Goal: Task Accomplishment & Management: Manage account settings

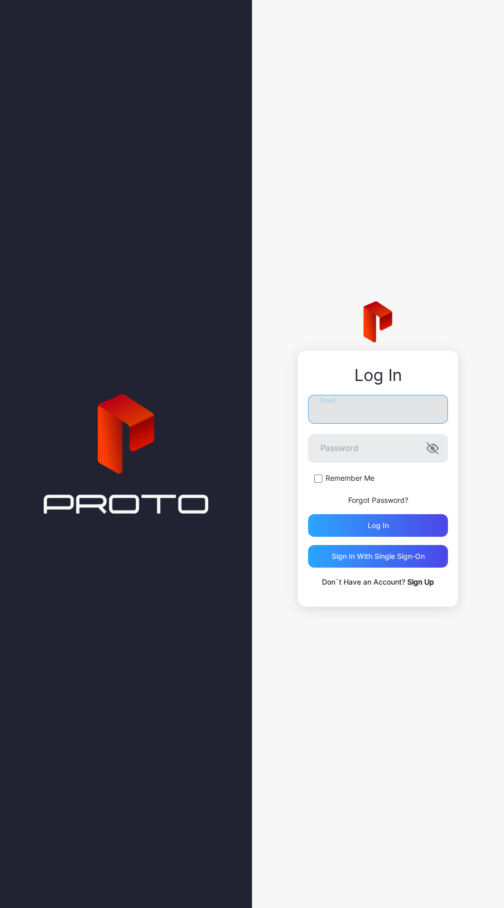
click at [393, 409] on input "Email" at bounding box center [378, 409] width 140 height 29
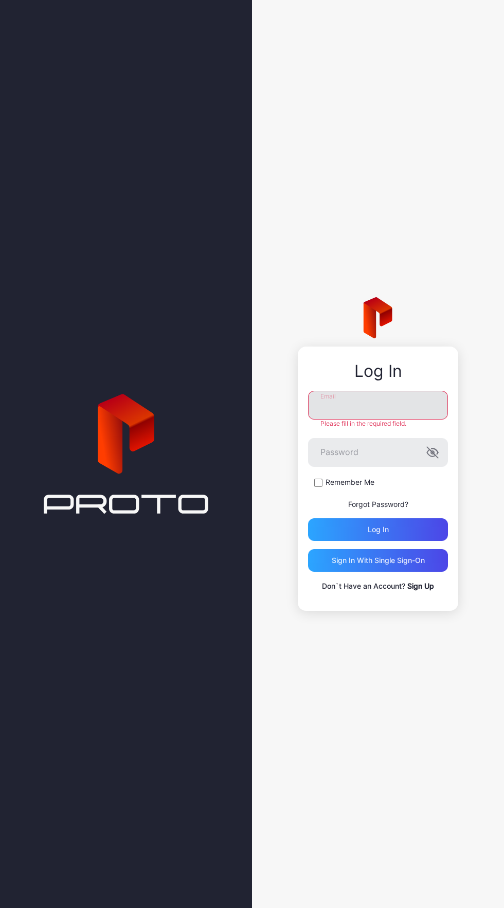
type input "**********"
click at [308, 518] on button "Log in" at bounding box center [378, 529] width 140 height 23
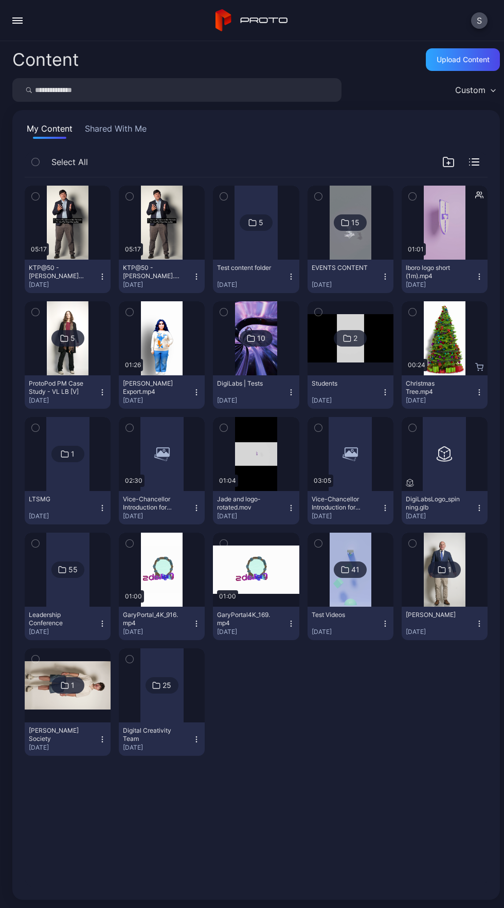
click at [17, 23] on div "button" at bounding box center [17, 23] width 10 height 1
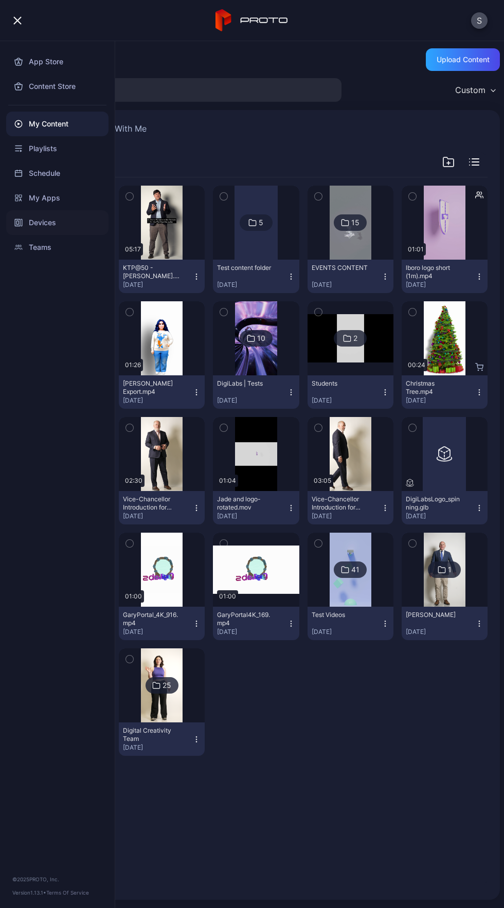
click at [85, 217] on div "Devices" at bounding box center [57, 222] width 102 height 25
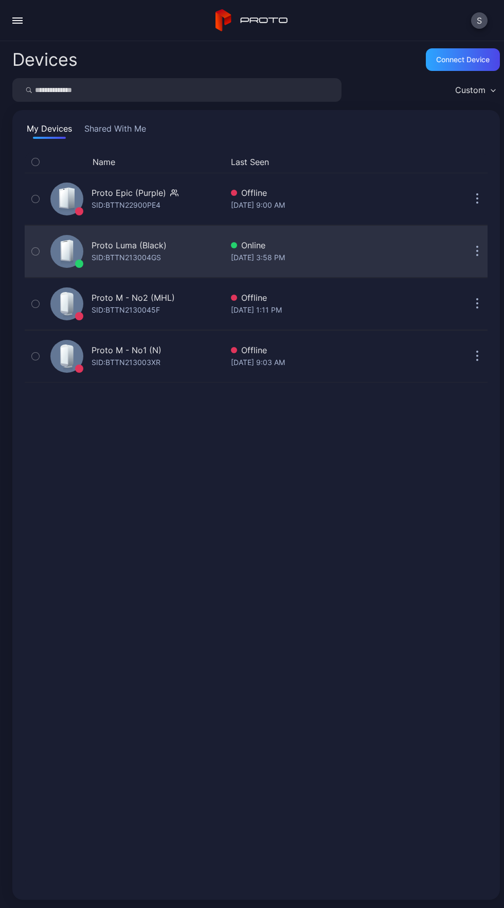
click at [476, 247] on icon "button" at bounding box center [477, 247] width 2 height 2
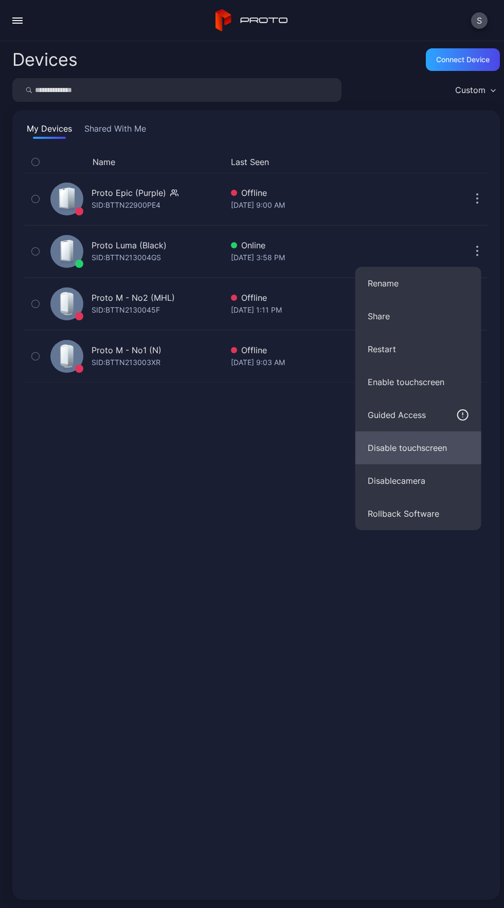
click at [445, 441] on button "Disable touchscreen" at bounding box center [418, 447] width 126 height 33
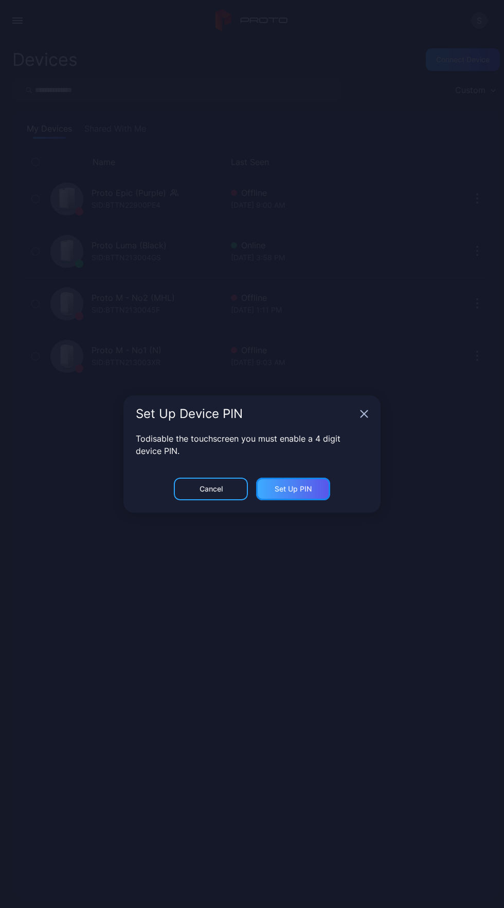
click at [314, 490] on div "Set Up PIN" at bounding box center [293, 488] width 74 height 23
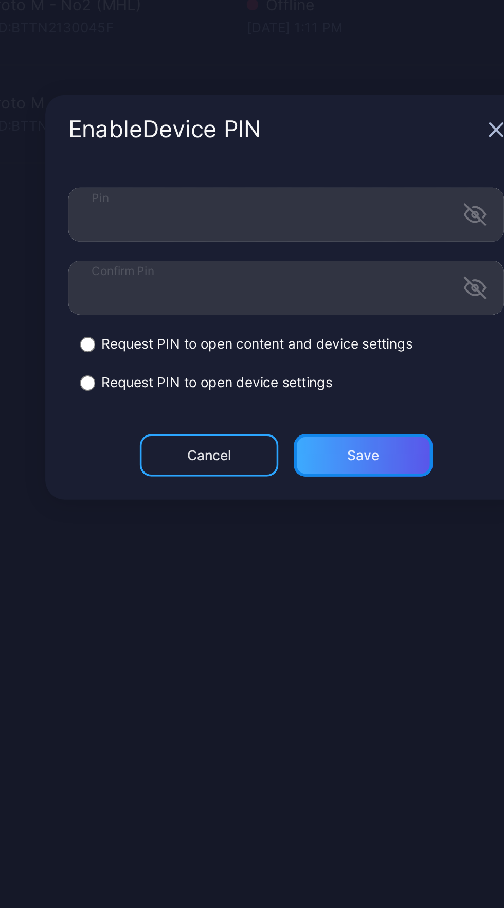
click at [307, 538] on div "Save" at bounding box center [293, 538] width 74 height 23
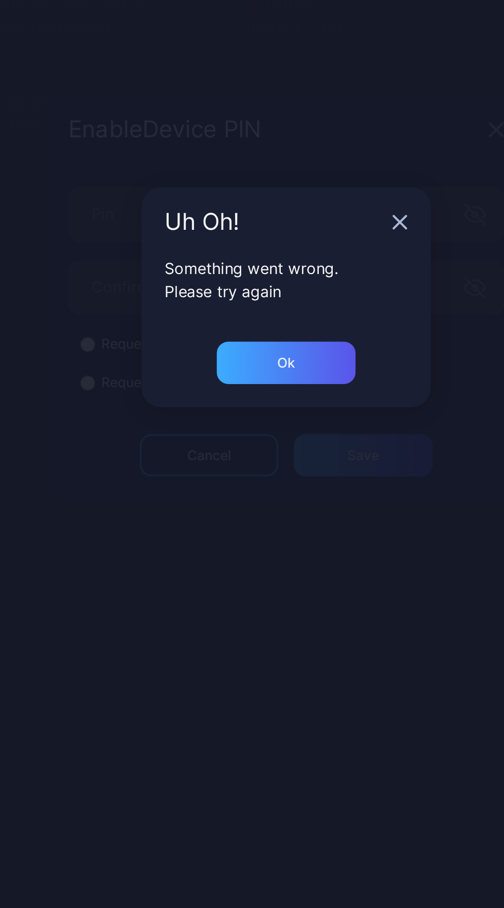
click at [253, 494] on div "Ok" at bounding box center [252, 488] width 74 height 23
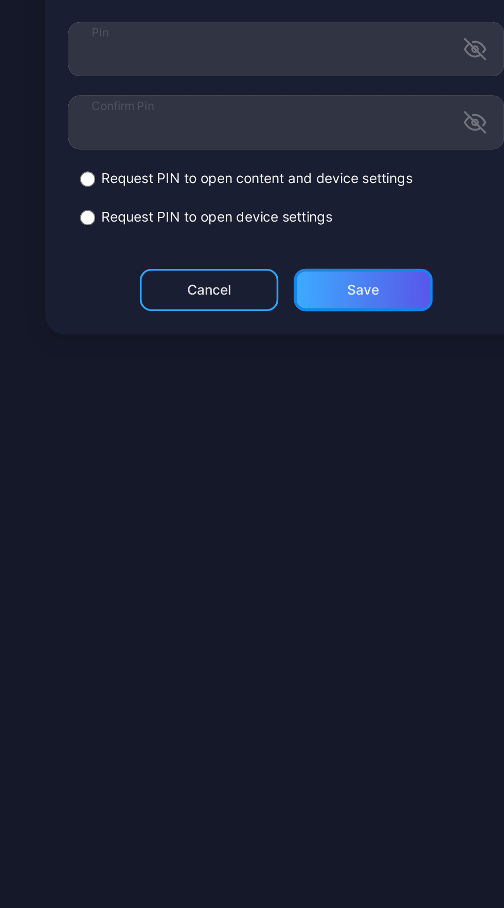
click at [306, 543] on div "Save" at bounding box center [293, 538] width 74 height 23
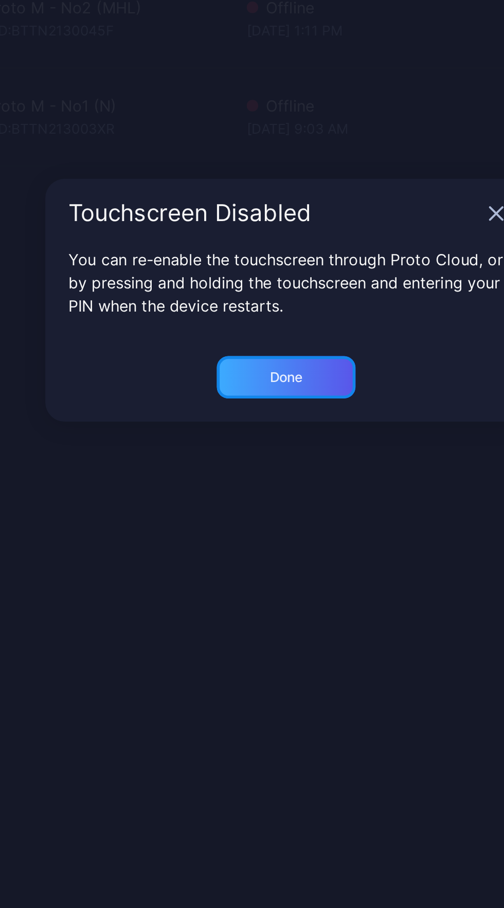
click at [267, 503] on div "Done" at bounding box center [252, 495] width 74 height 23
